Goal: Check status

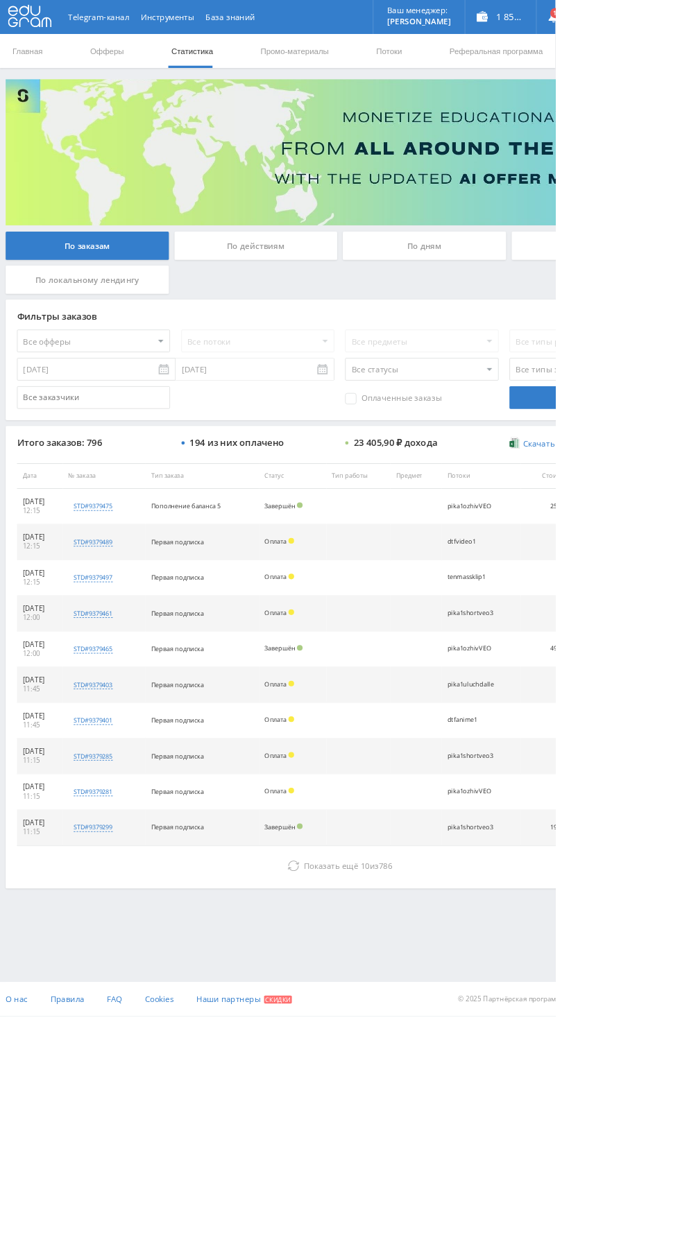
click at [519, 300] on div "По дням" at bounding box center [520, 301] width 200 height 35
click at [0, 0] on input "По дням" at bounding box center [0, 0] width 0 height 0
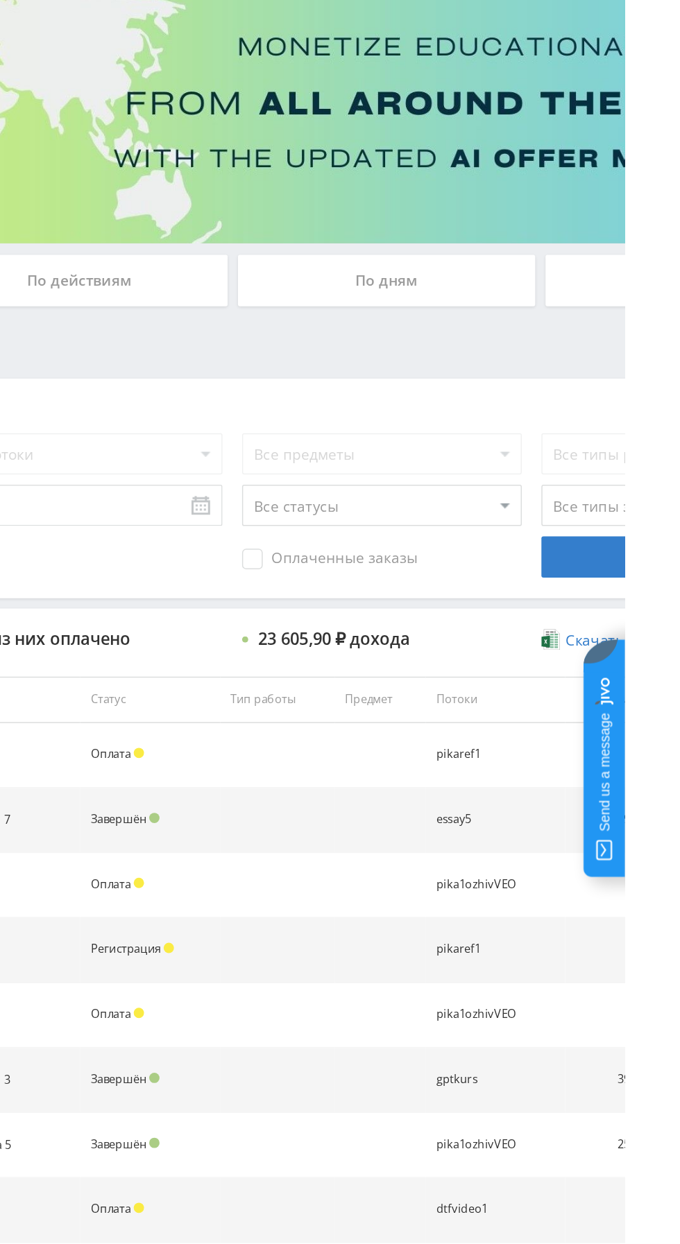
click at [525, 302] on div "По дням" at bounding box center [520, 301] width 200 height 35
click at [0, 0] on input "По дням" at bounding box center [0, 0] width 0 height 0
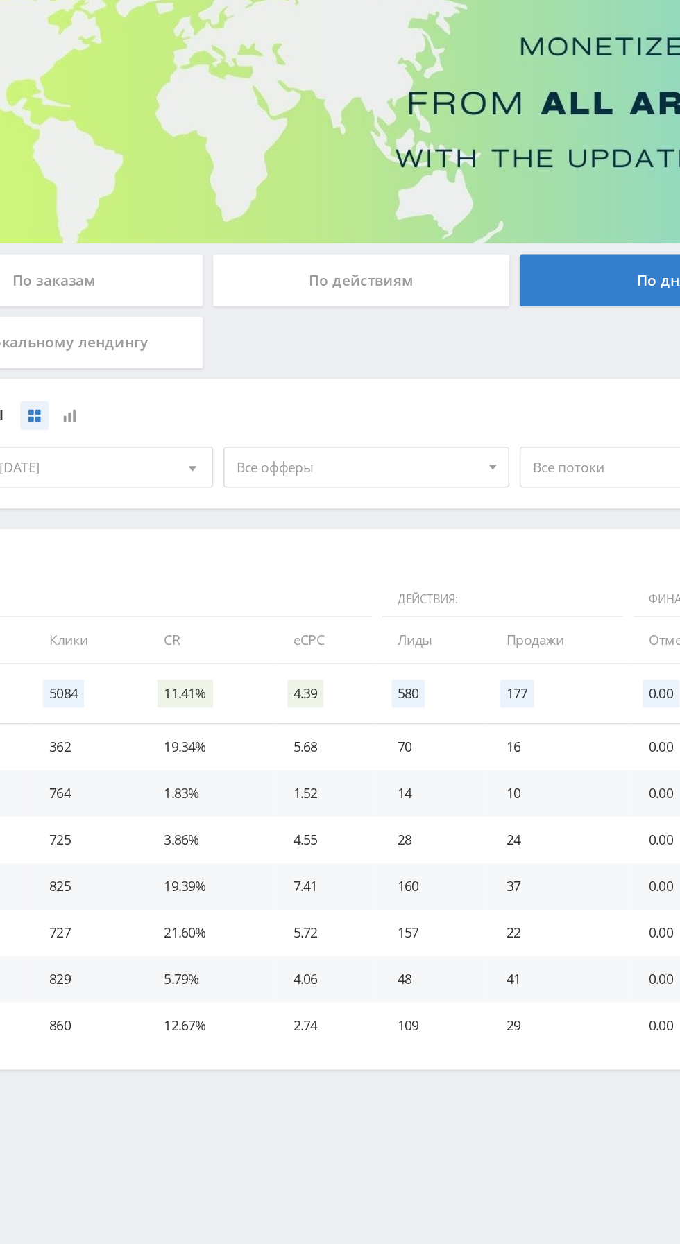
click at [334, 436] on span "Все офферы" at bounding box center [311, 426] width 162 height 26
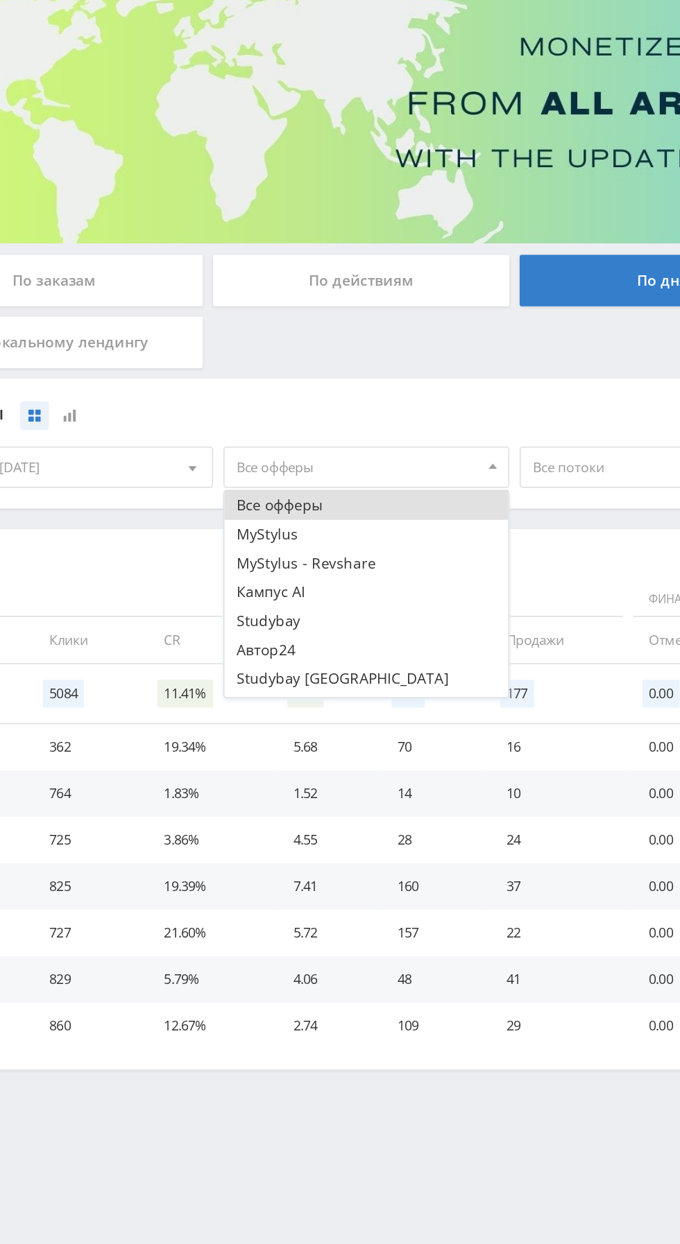
click at [288, 513] on button "Кампус AI" at bounding box center [316, 510] width 191 height 19
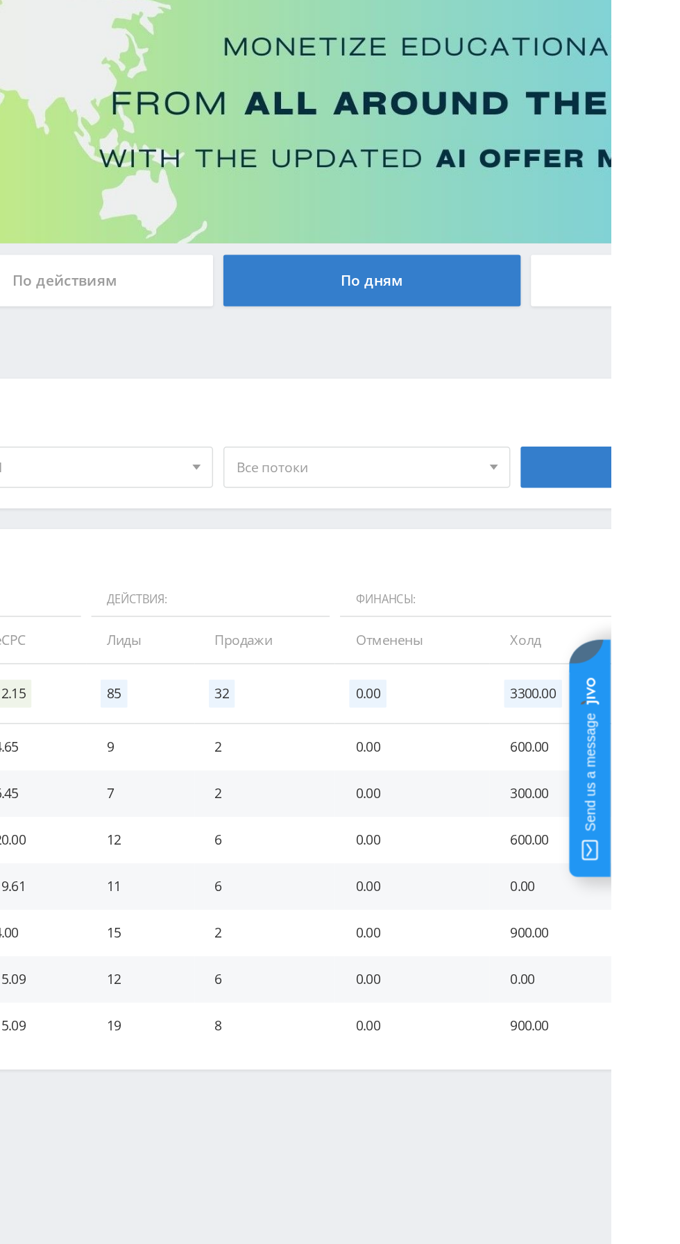
click at [551, 435] on span "Все потоки" at bounding box center [510, 426] width 162 height 26
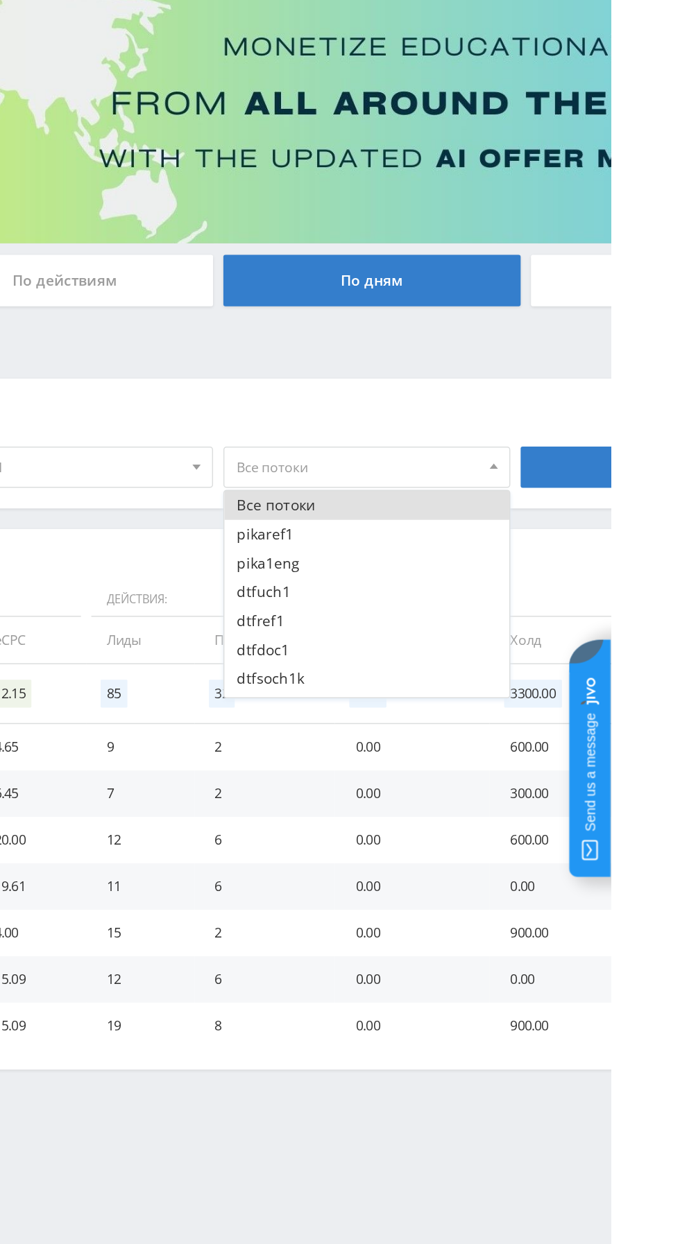
click at [511, 474] on button "pikaref1" at bounding box center [515, 471] width 191 height 19
